Goal: Navigation & Orientation: Find specific page/section

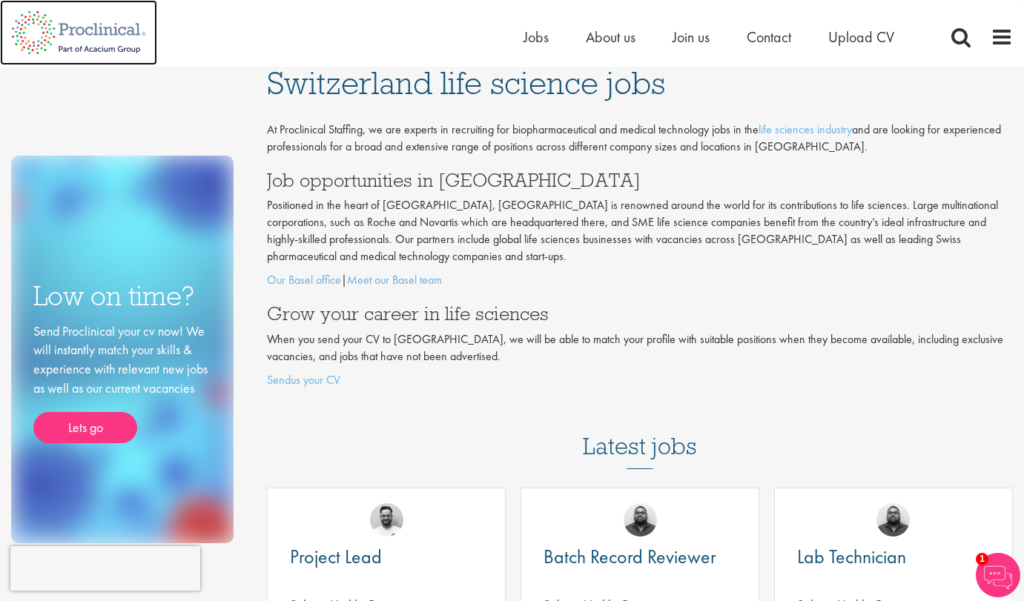
click at [96, 29] on img at bounding box center [78, 32] width 157 height 65
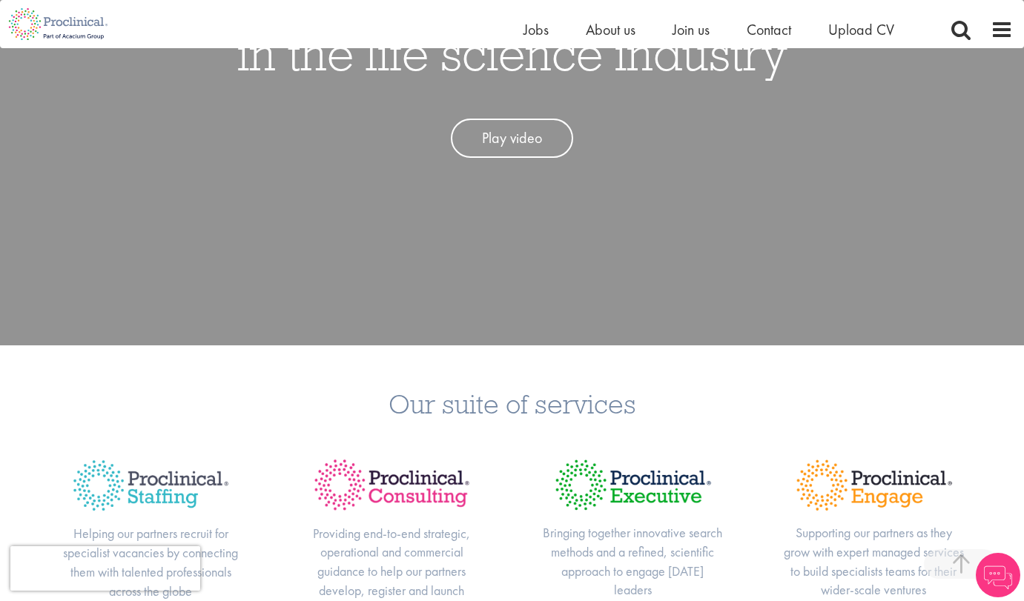
scroll to position [592, 0]
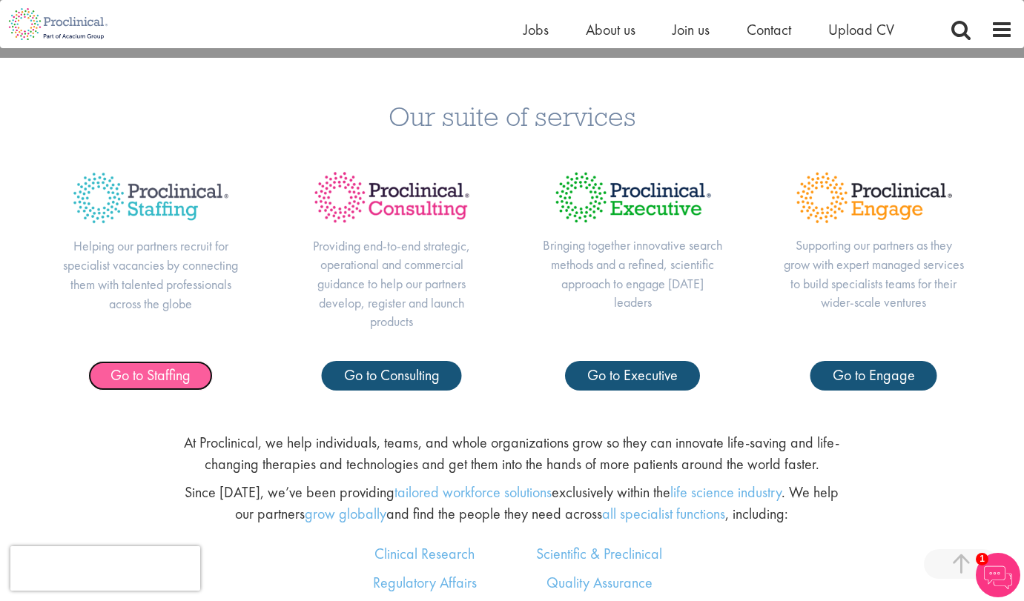
click at [173, 386] on link "Go to Staffing" at bounding box center [150, 376] width 125 height 30
